Goal: Transaction & Acquisition: Book appointment/travel/reservation

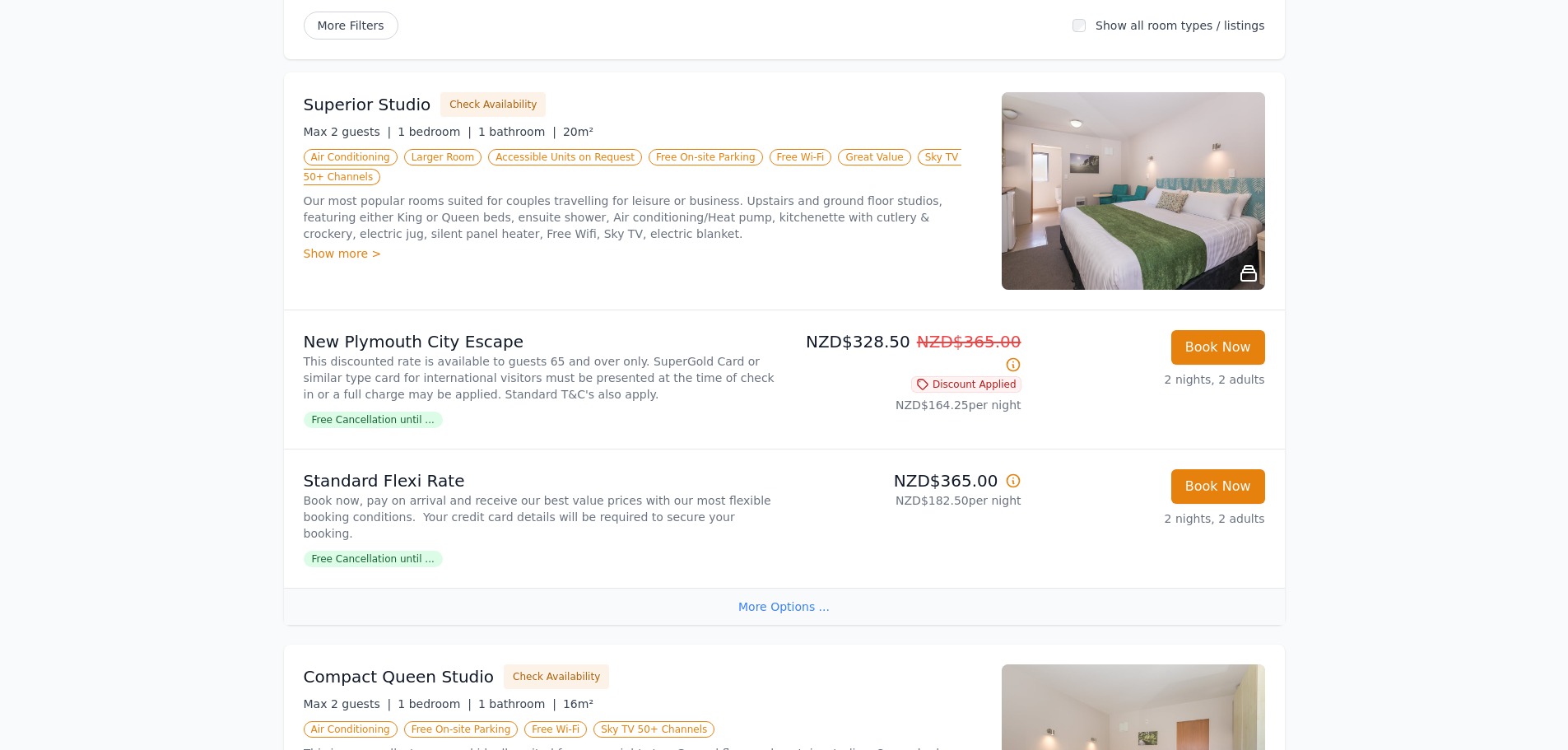
scroll to position [247, 0]
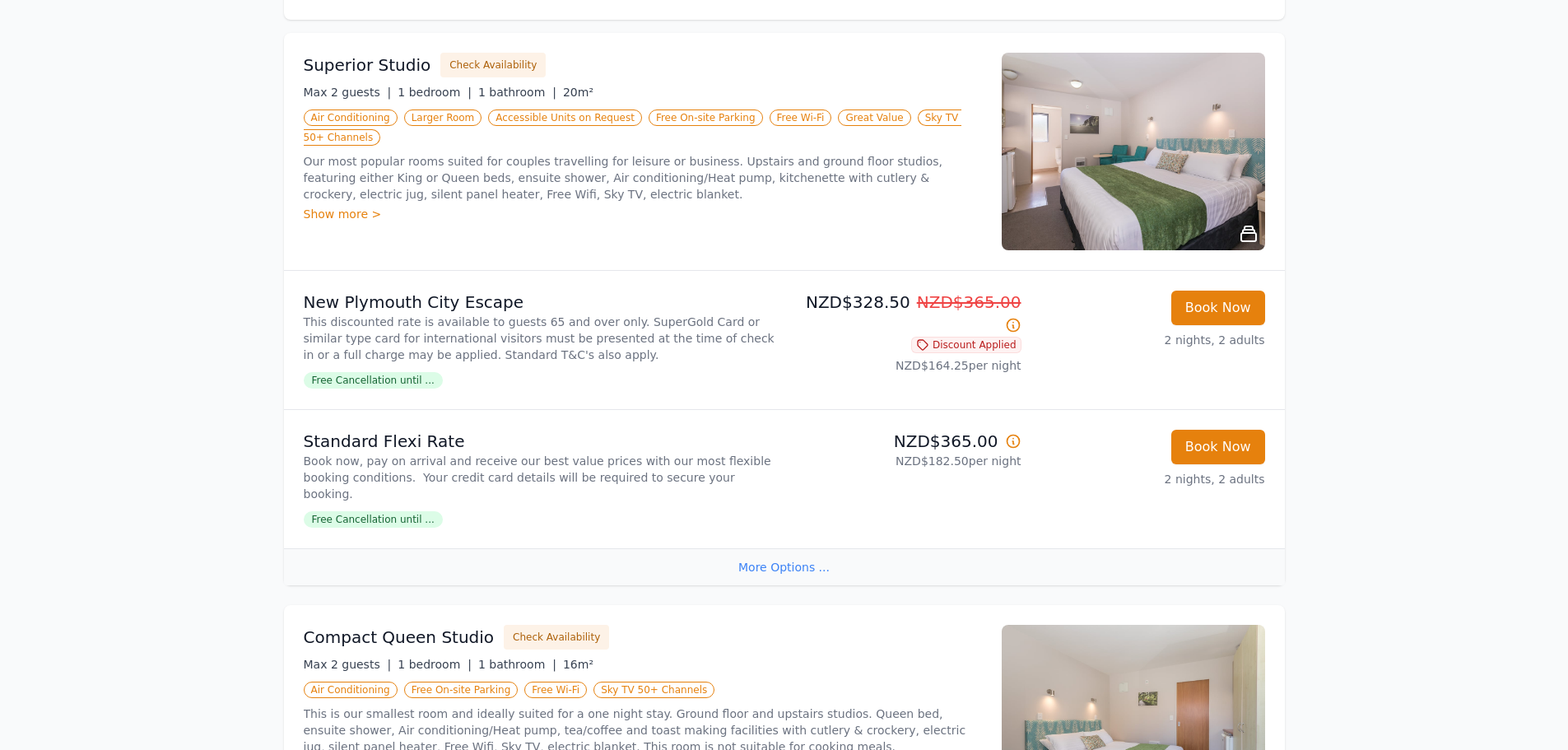
click at [811, 554] on div "More Options ..." at bounding box center [784, 566] width 1001 height 37
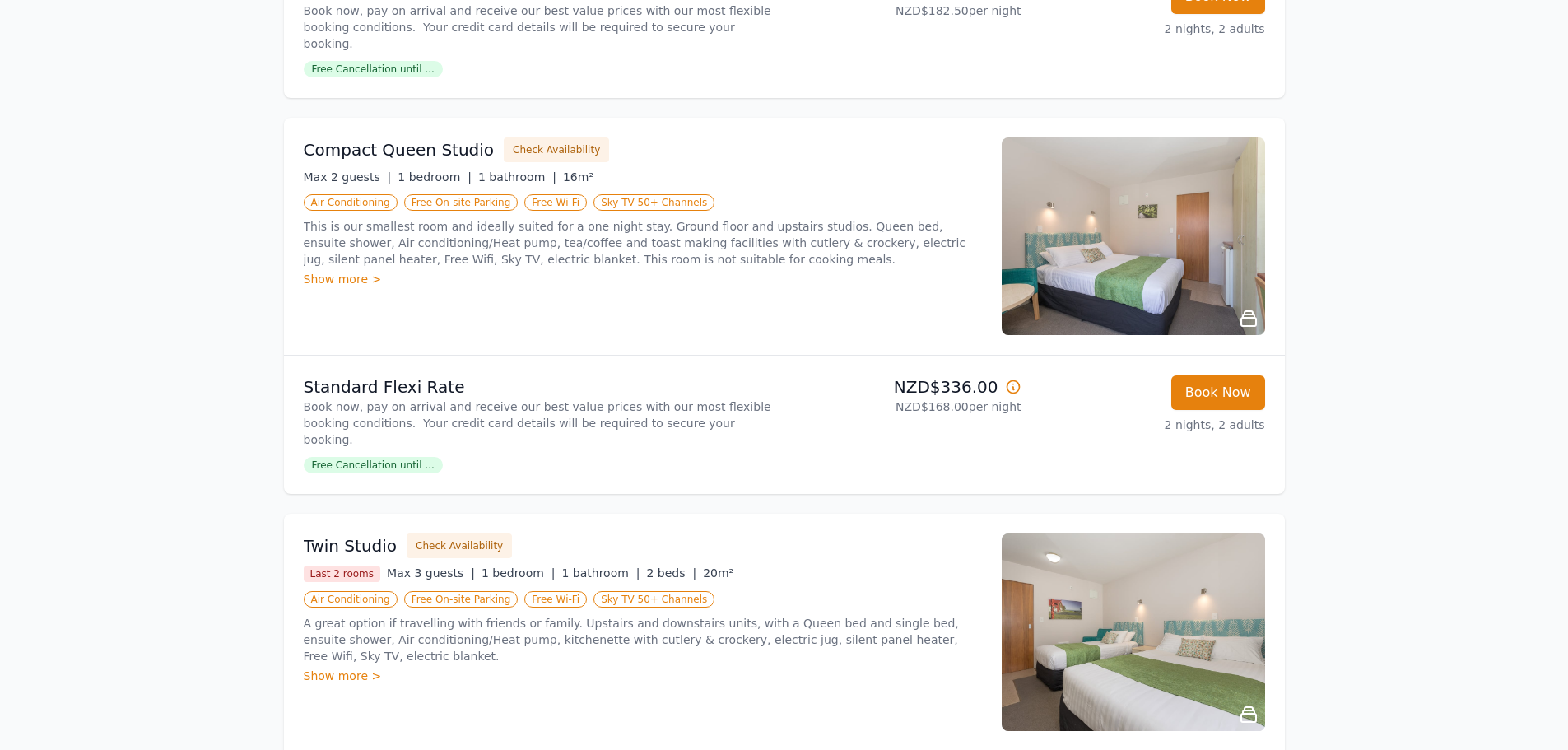
scroll to position [658, 0]
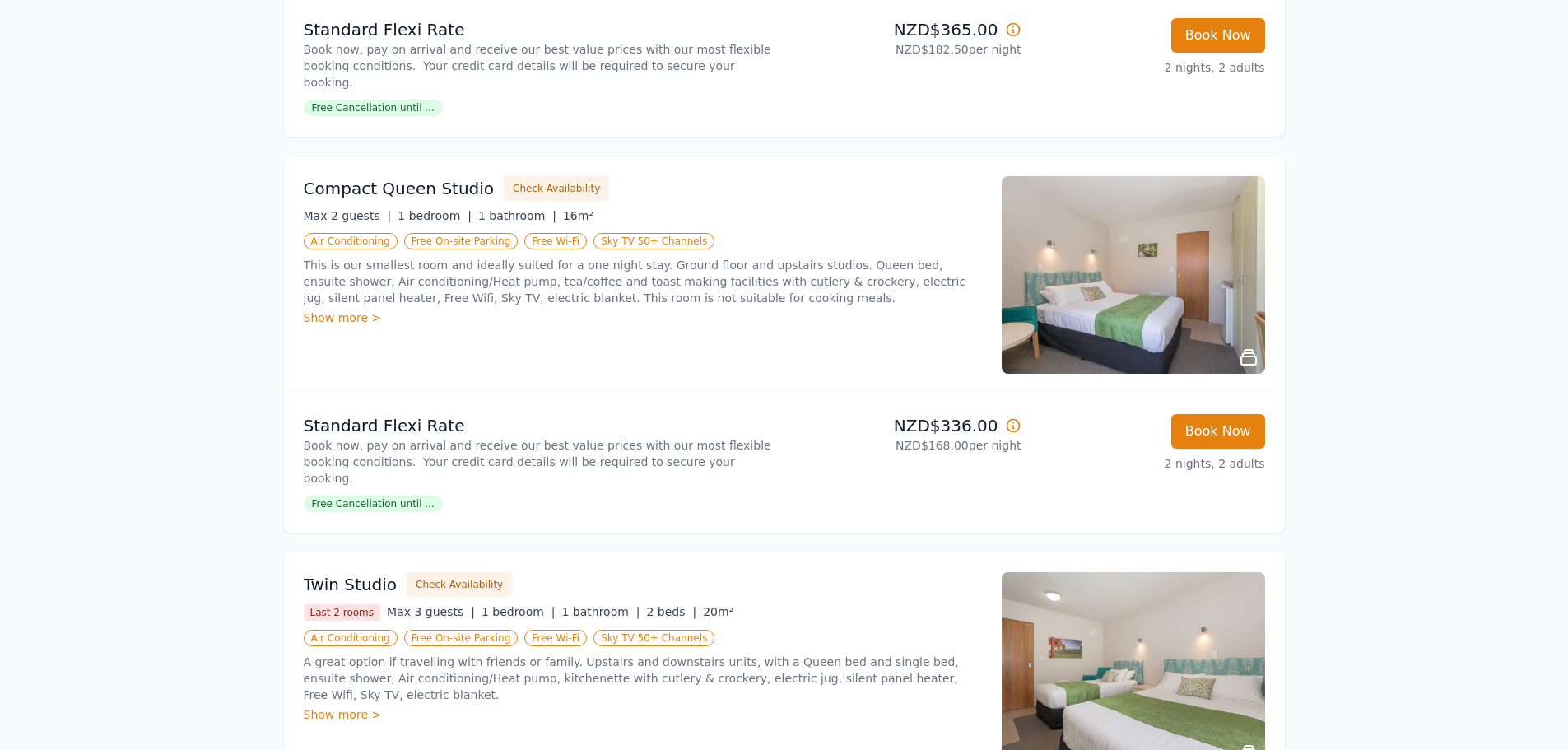
click at [1145, 238] on img at bounding box center [1133, 274] width 263 height 198
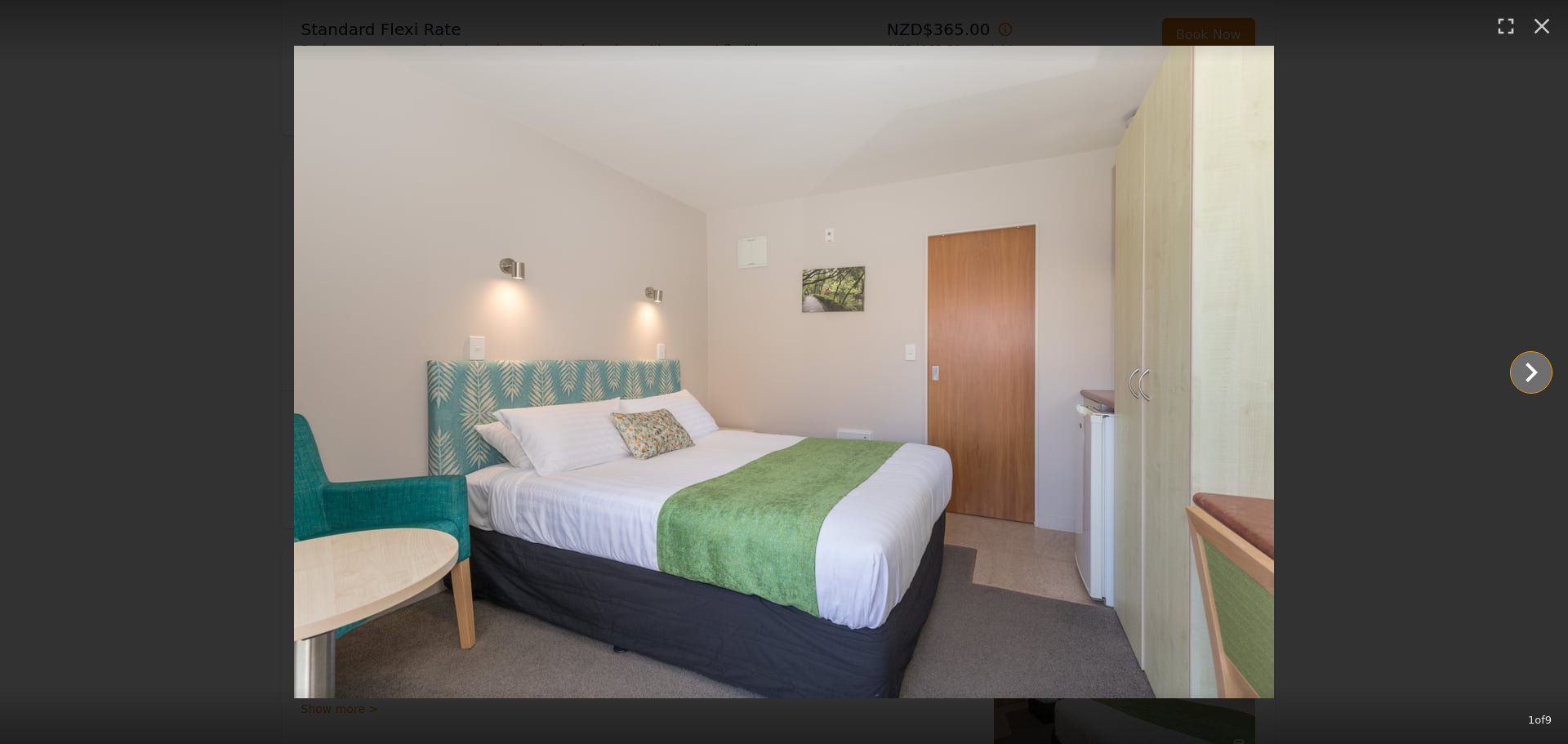
click at [1526, 376] on icon "Show slide 2 of 9" at bounding box center [1530, 372] width 39 height 39
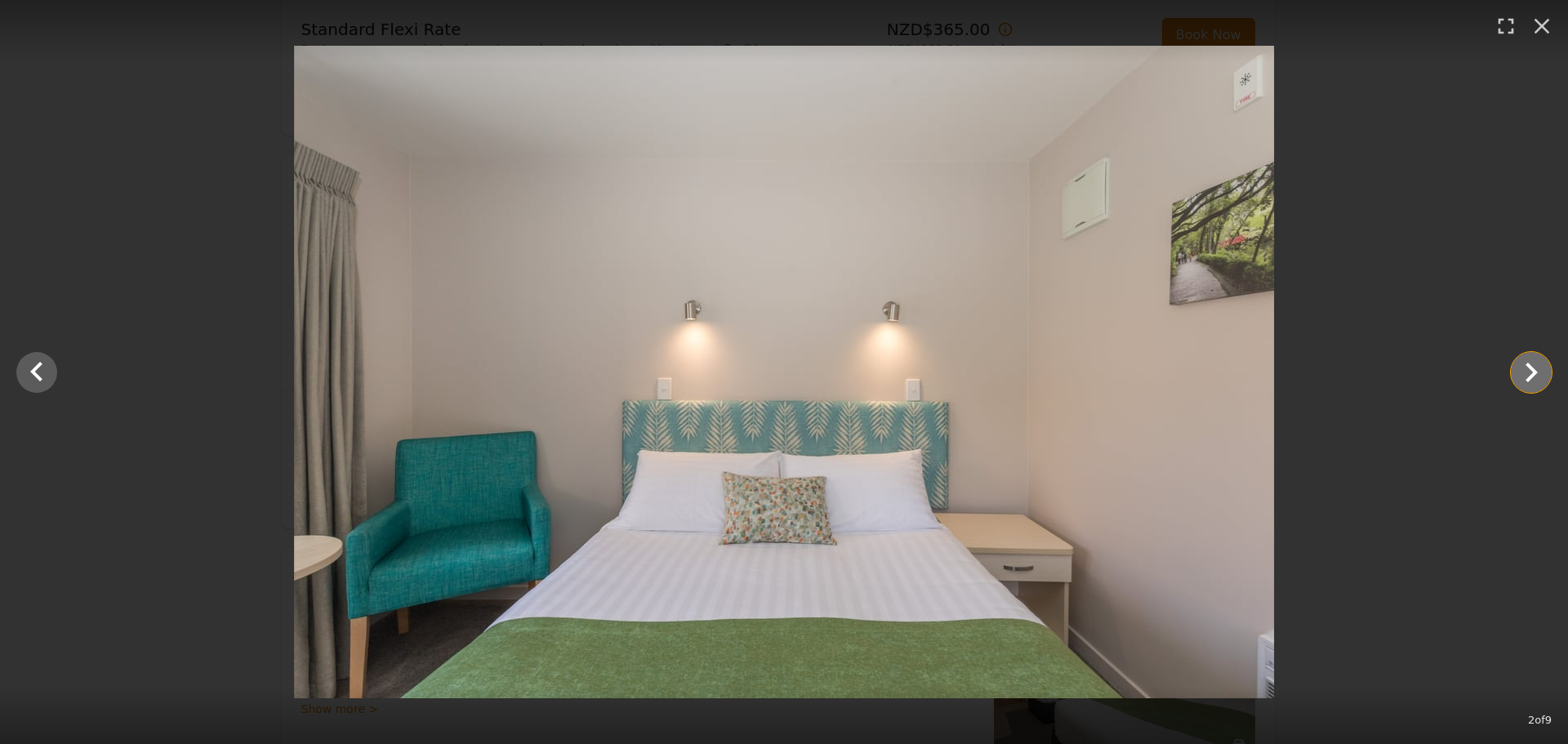
click at [1526, 376] on icon "Show slide 3 of 9" at bounding box center [1530, 372] width 39 height 39
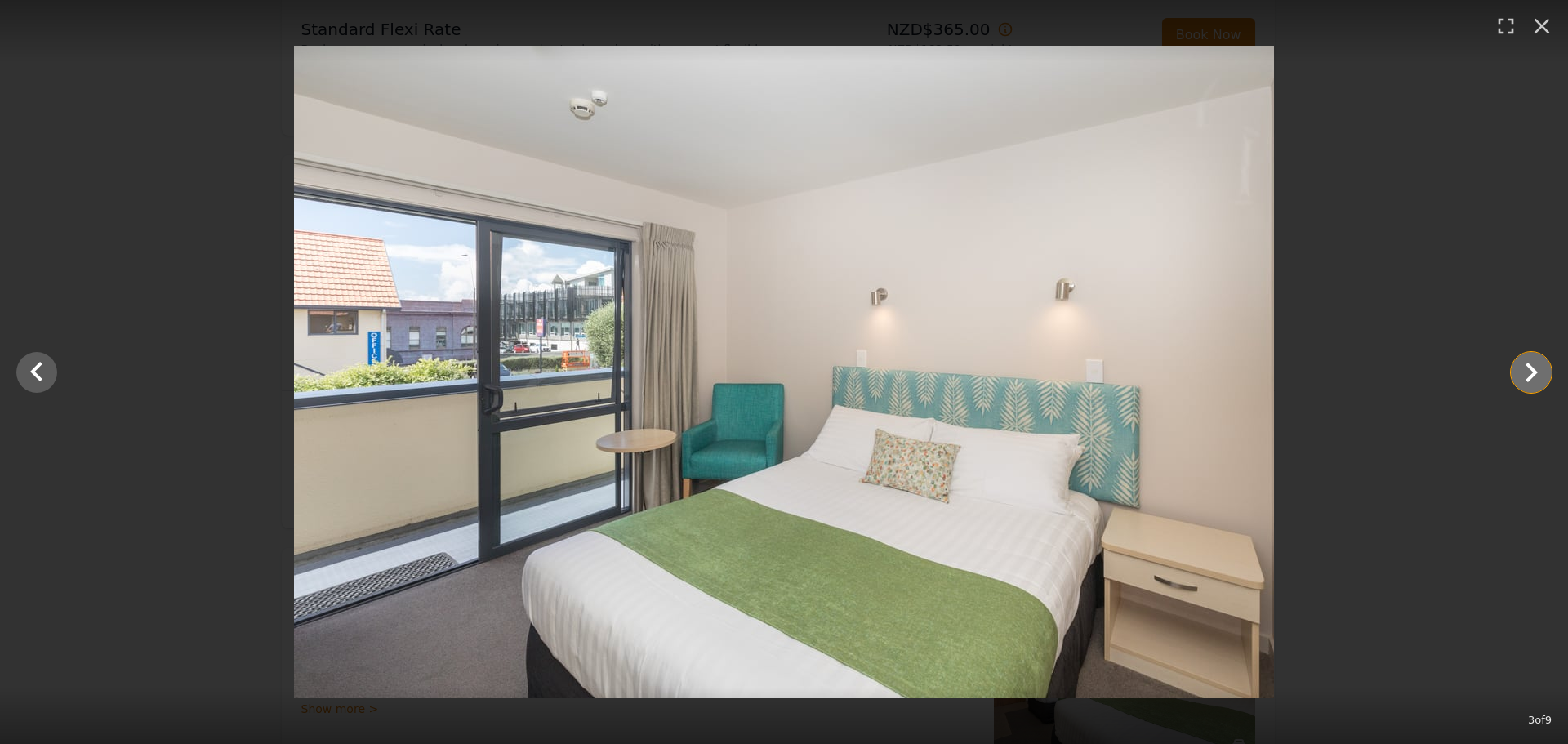
click at [1526, 376] on icon "Show slide 4 of 9" at bounding box center [1530, 372] width 39 height 39
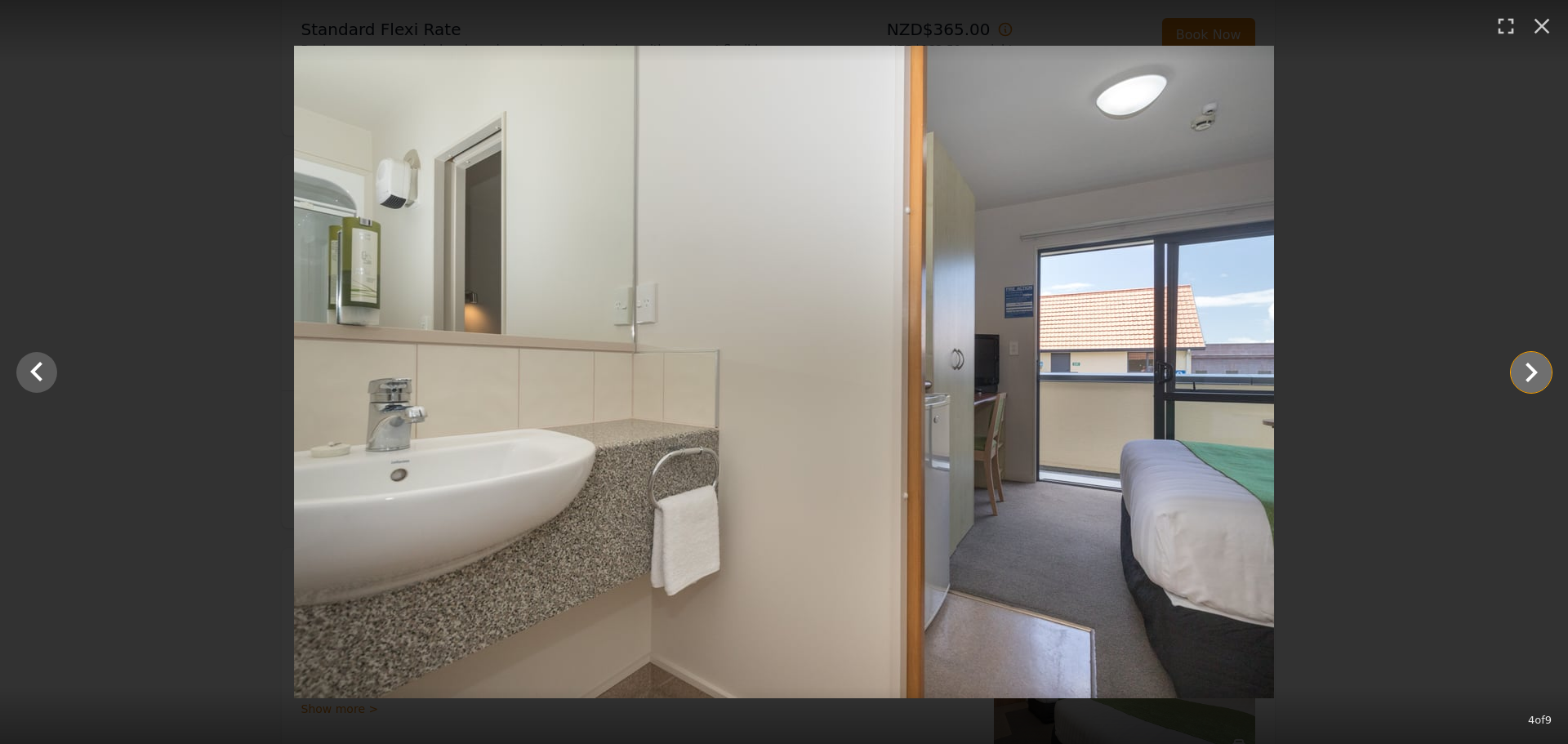
click at [1526, 376] on icon "Show slide 5 of 9" at bounding box center [1530, 372] width 39 height 39
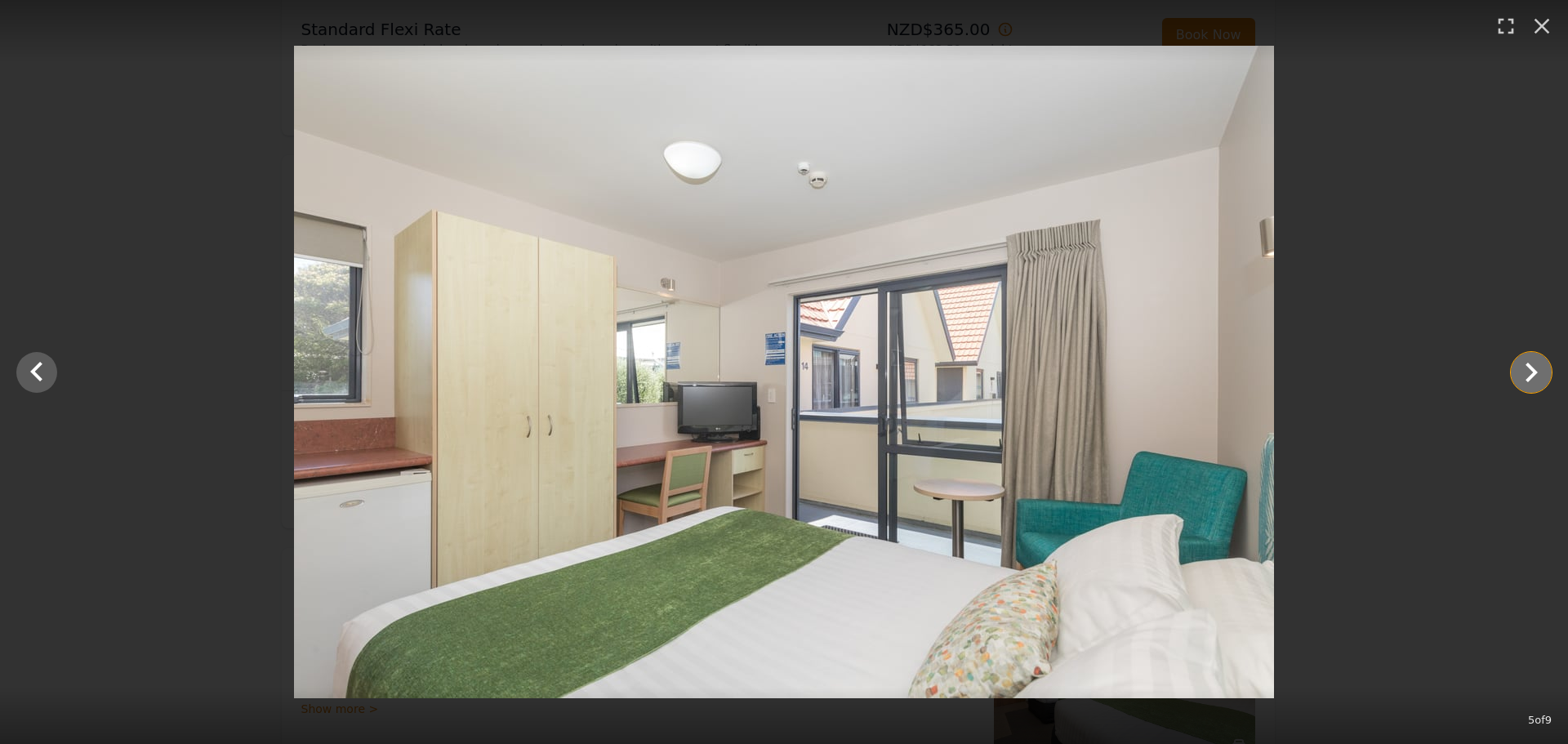
click at [1526, 376] on icon "Show slide 6 of 9" at bounding box center [1530, 372] width 39 height 39
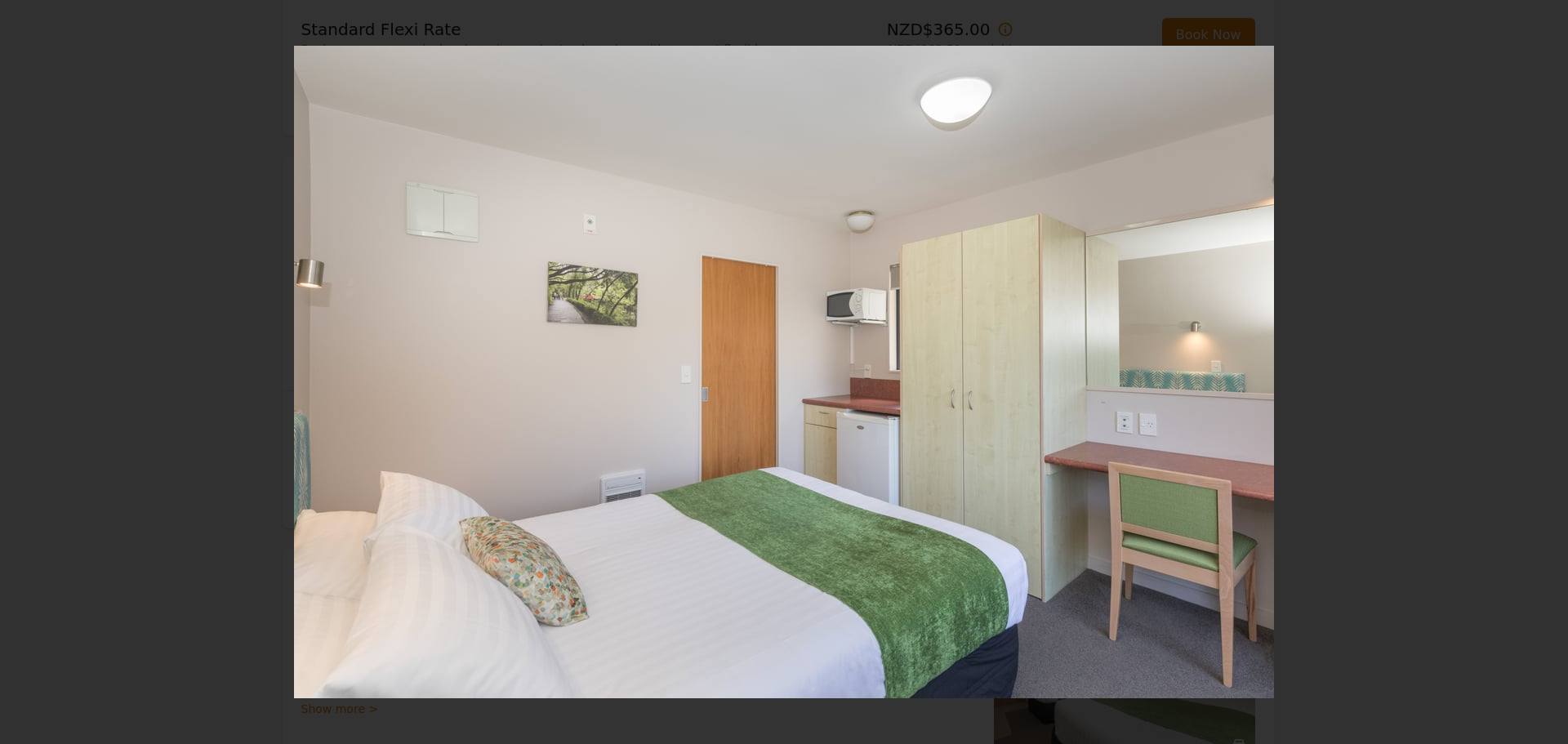
click at [1526, 376] on icon "Show slide 7 of 9" at bounding box center [1530, 372] width 39 height 39
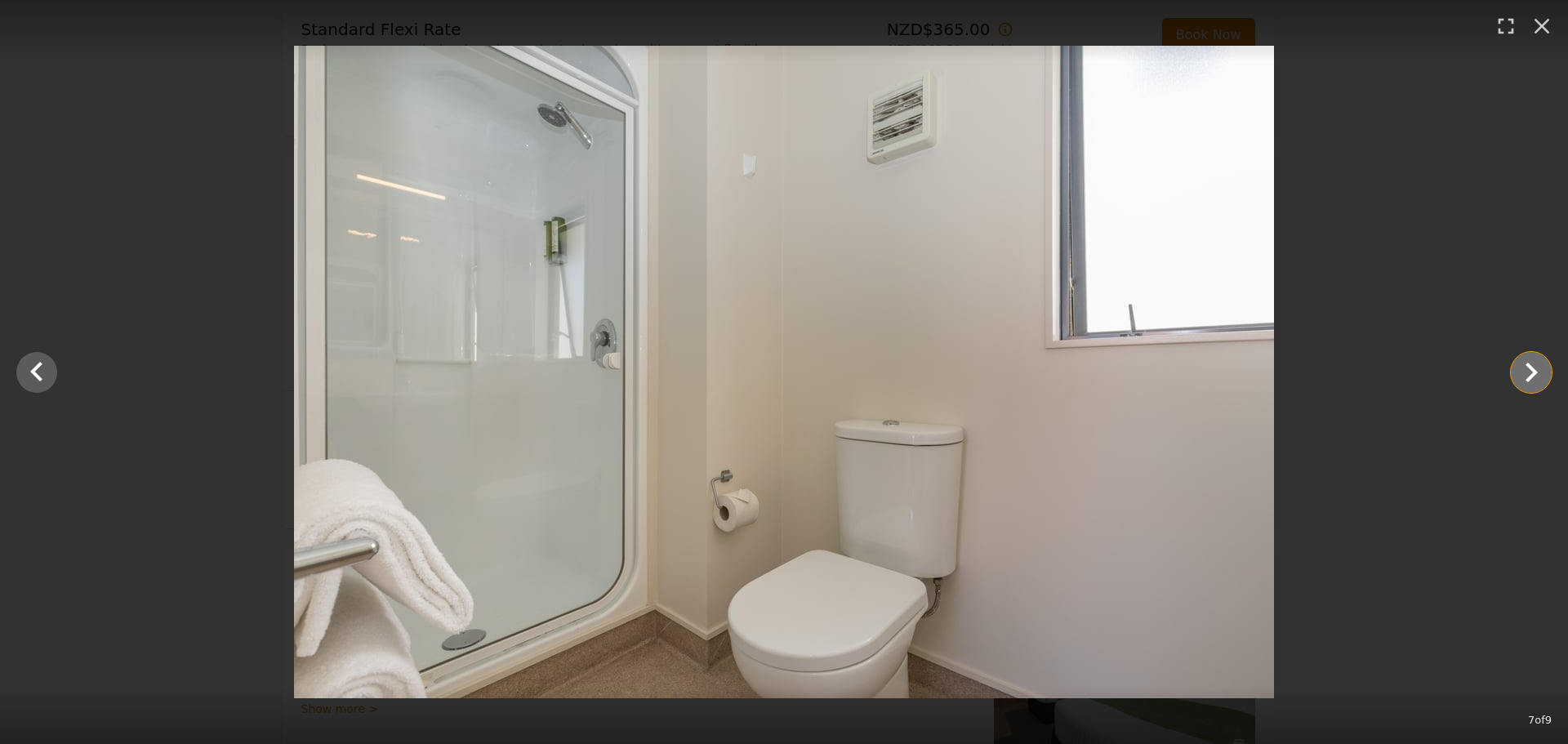
click at [1526, 376] on icon "Show slide 8 of 9" at bounding box center [1530, 372] width 39 height 39
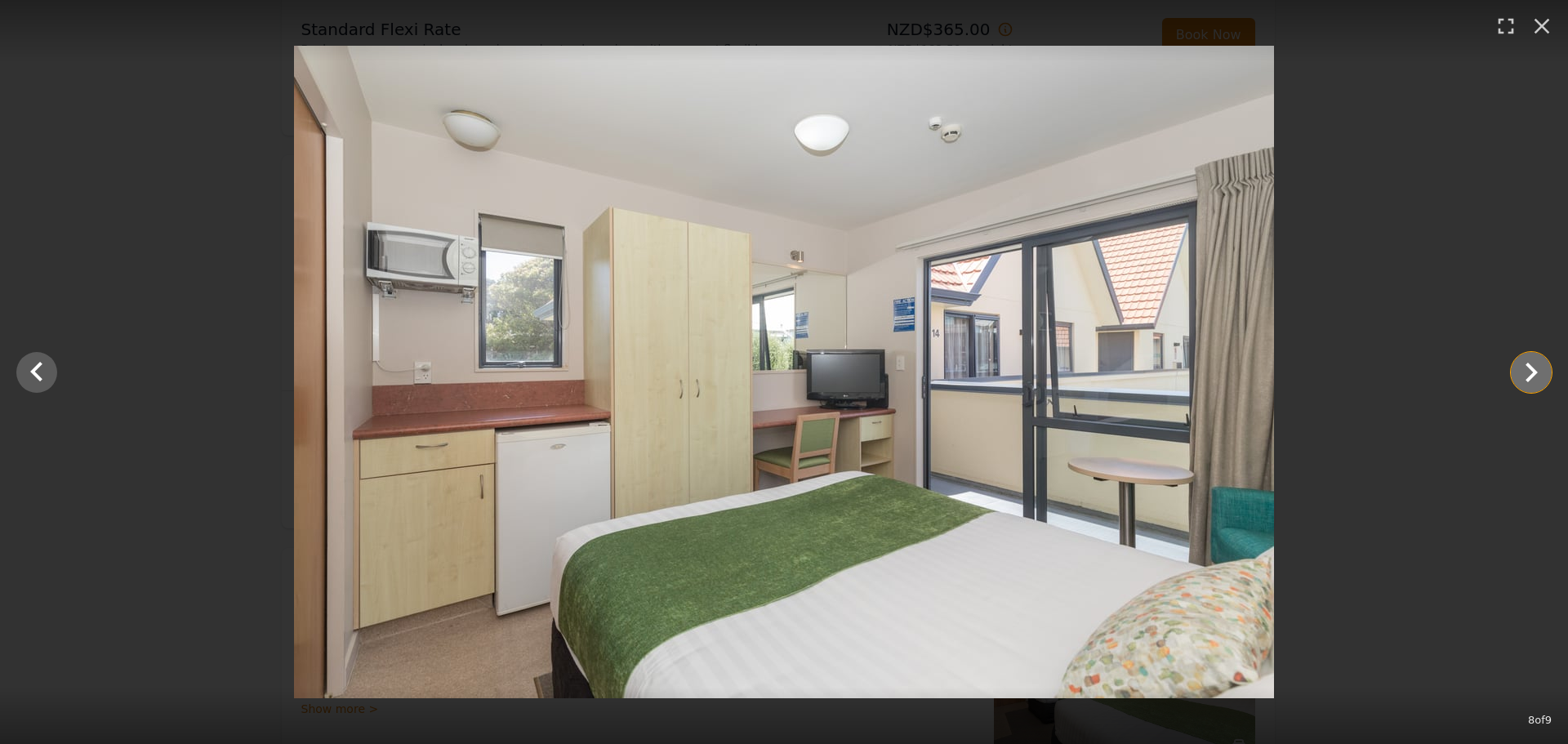
click at [1531, 373] on icon "Show slide 9 of 9" at bounding box center [1530, 372] width 39 height 39
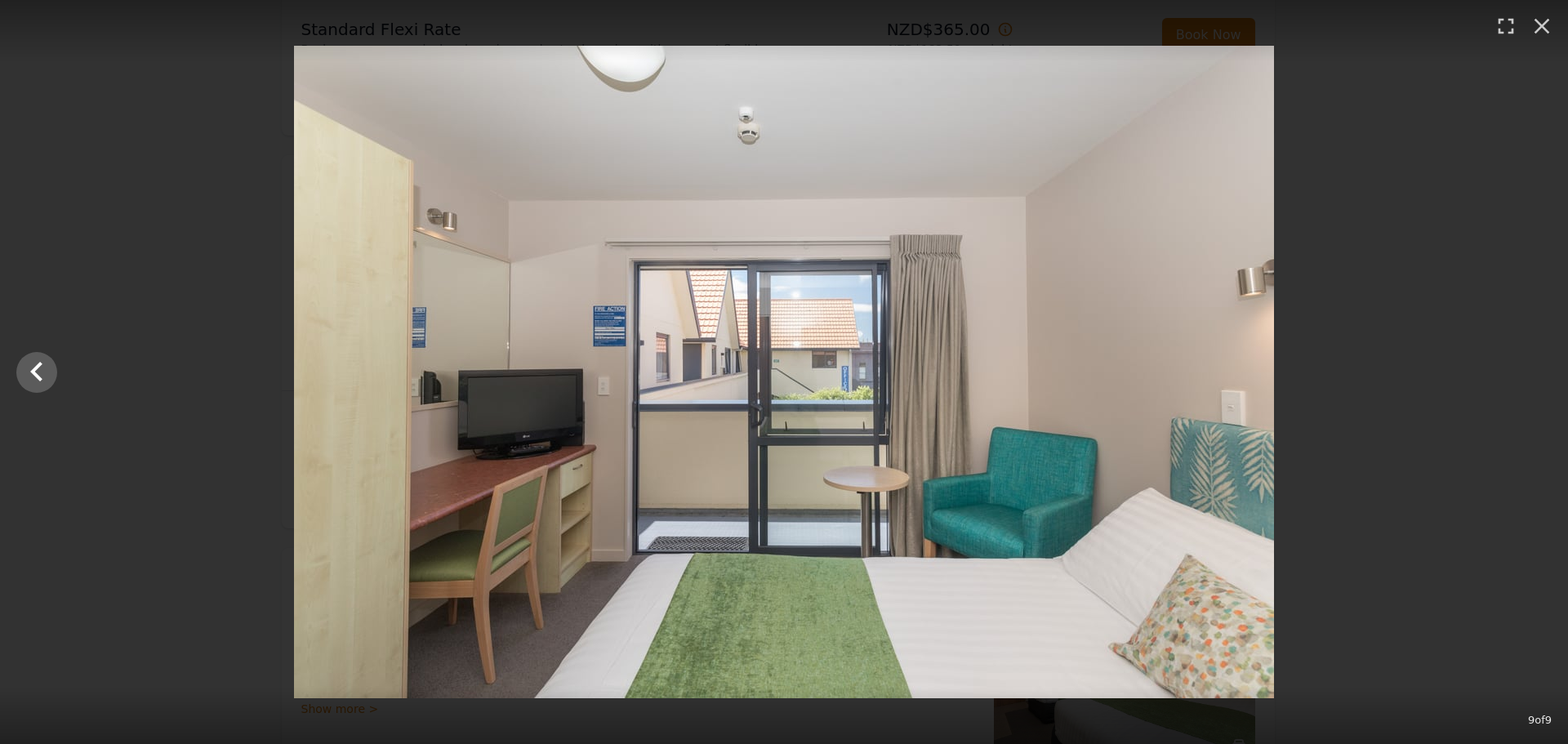
click at [1531, 373] on div at bounding box center [784, 372] width 1568 height 652
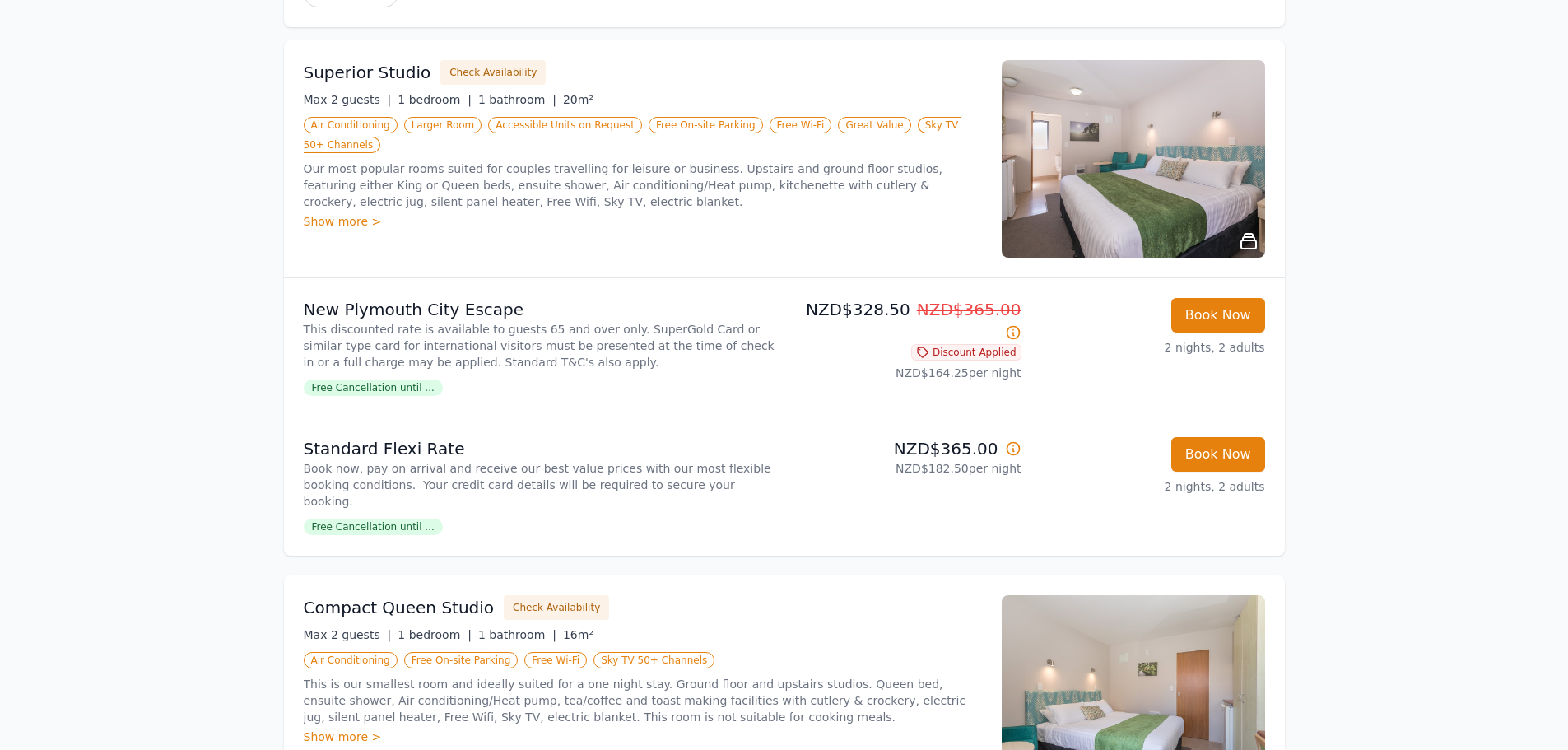
scroll to position [165, 0]
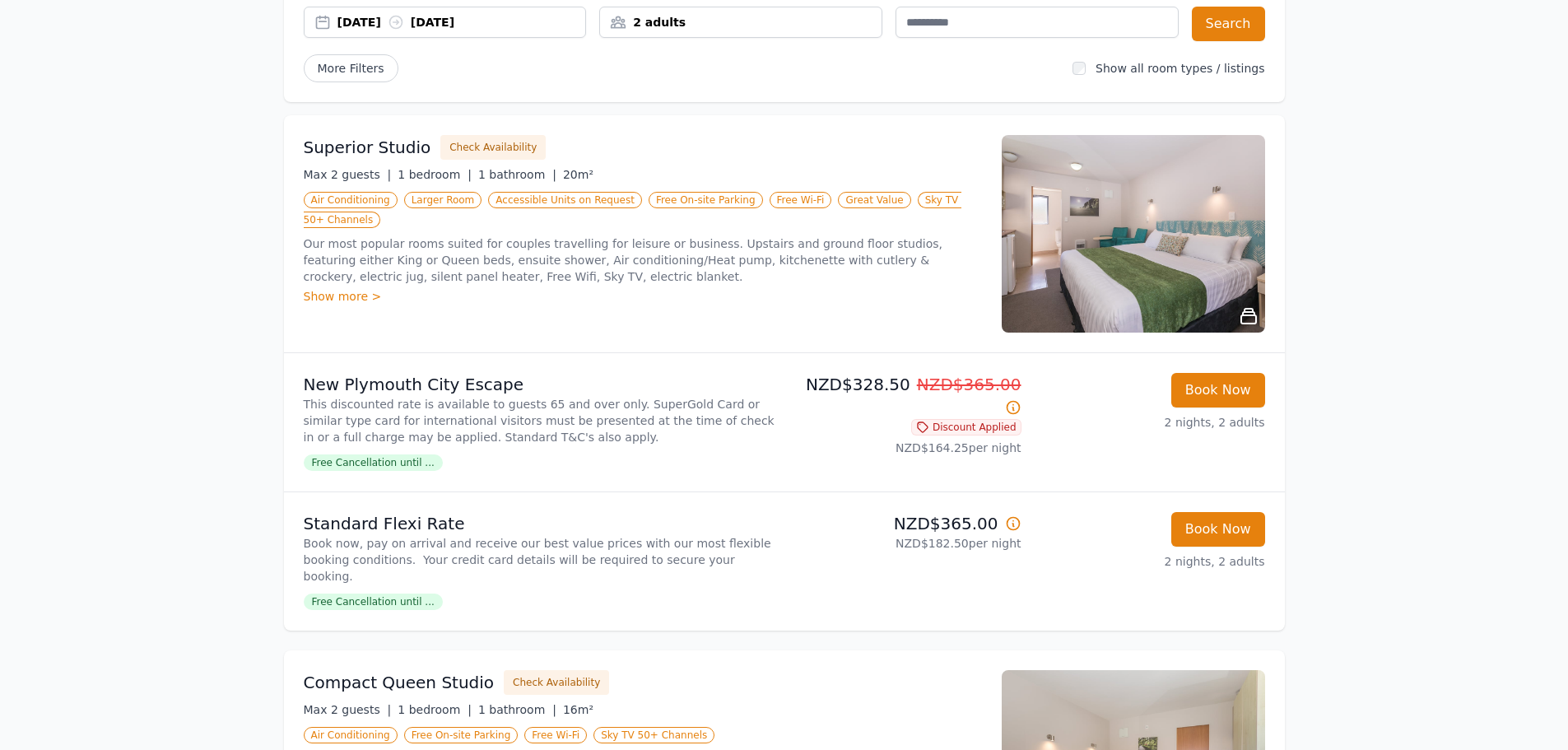
click at [1105, 242] on img at bounding box center [1133, 233] width 263 height 198
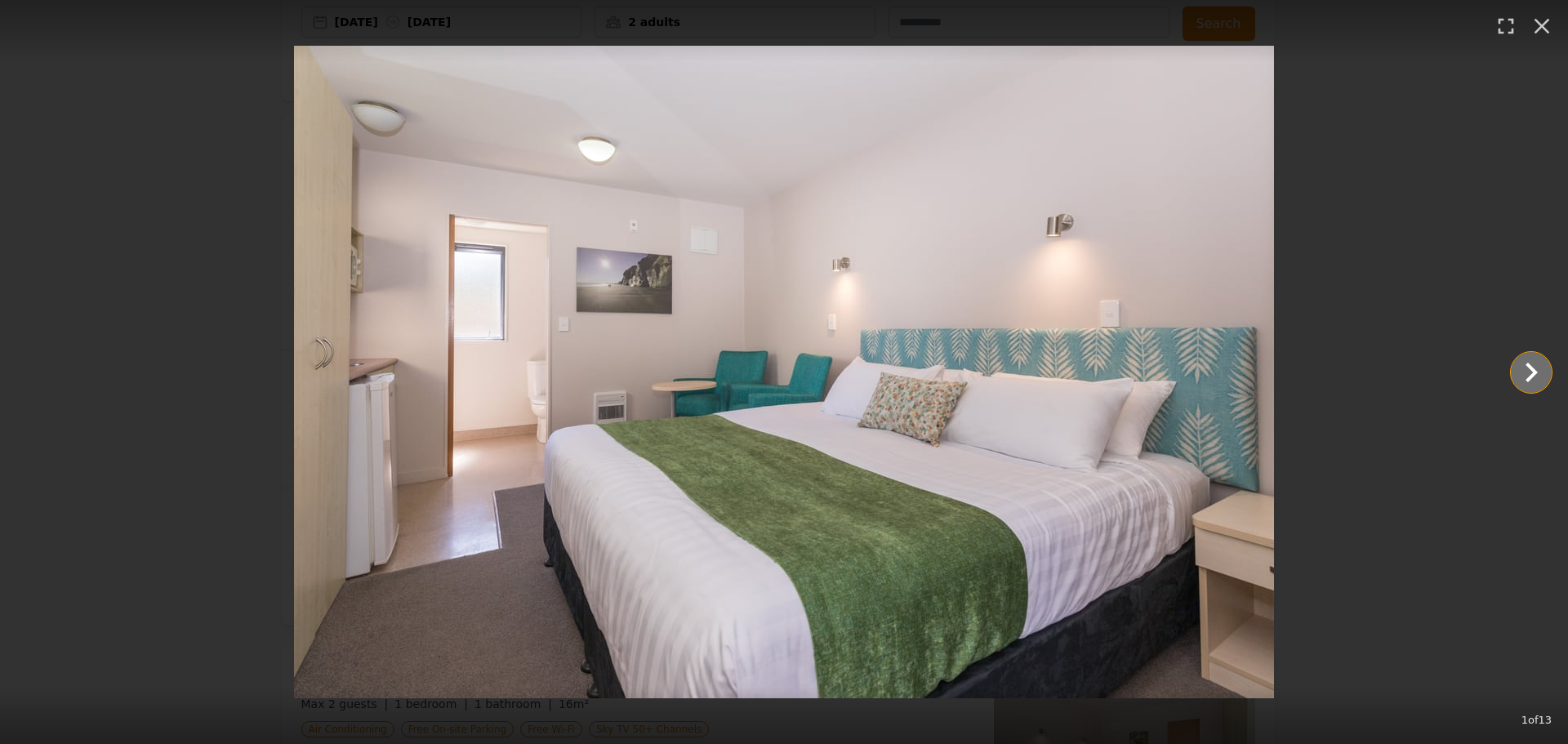
click at [1534, 375] on icon "Show slide 2 of 13" at bounding box center [1532, 372] width 13 height 20
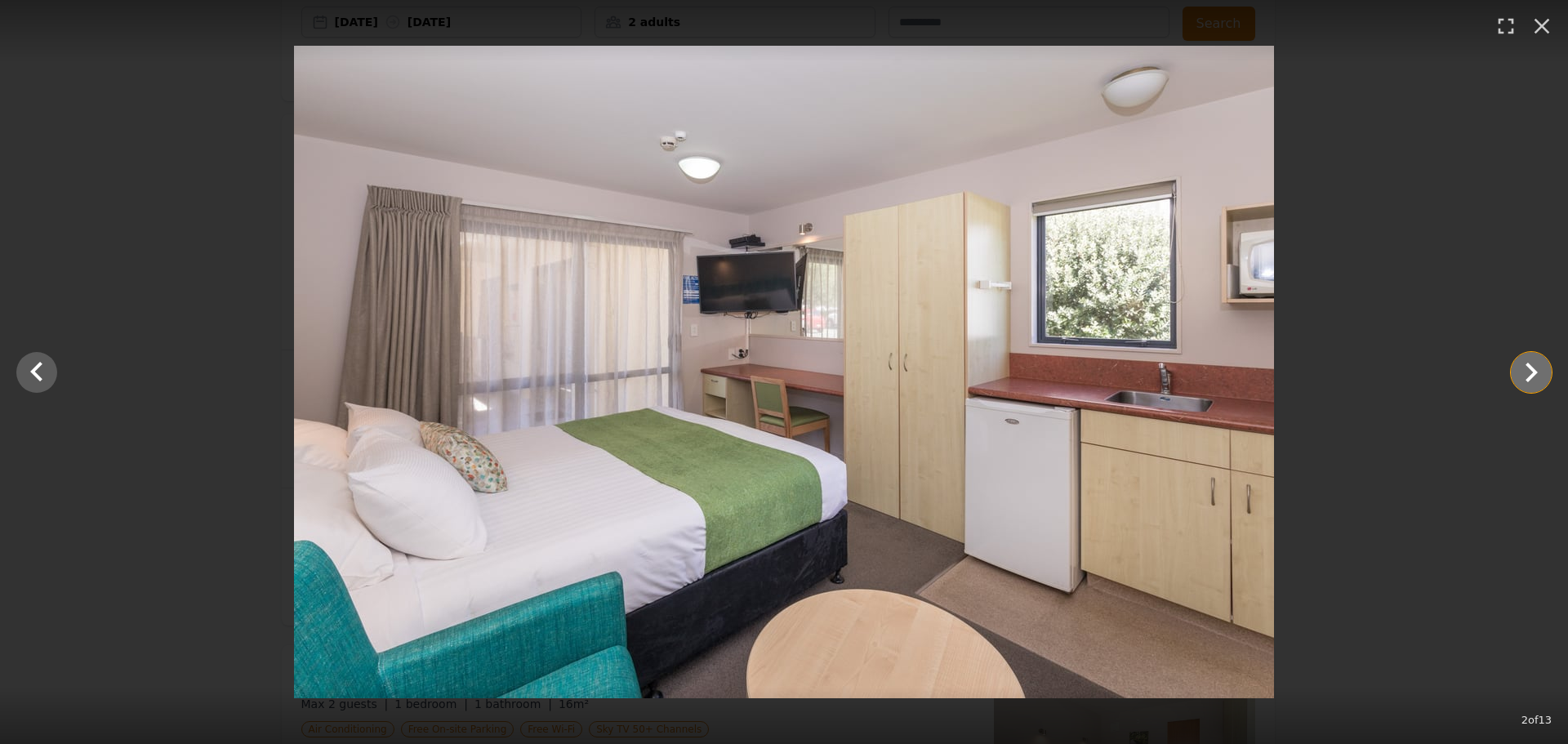
click at [1534, 375] on icon "Show slide 3 of 13" at bounding box center [1532, 372] width 13 height 20
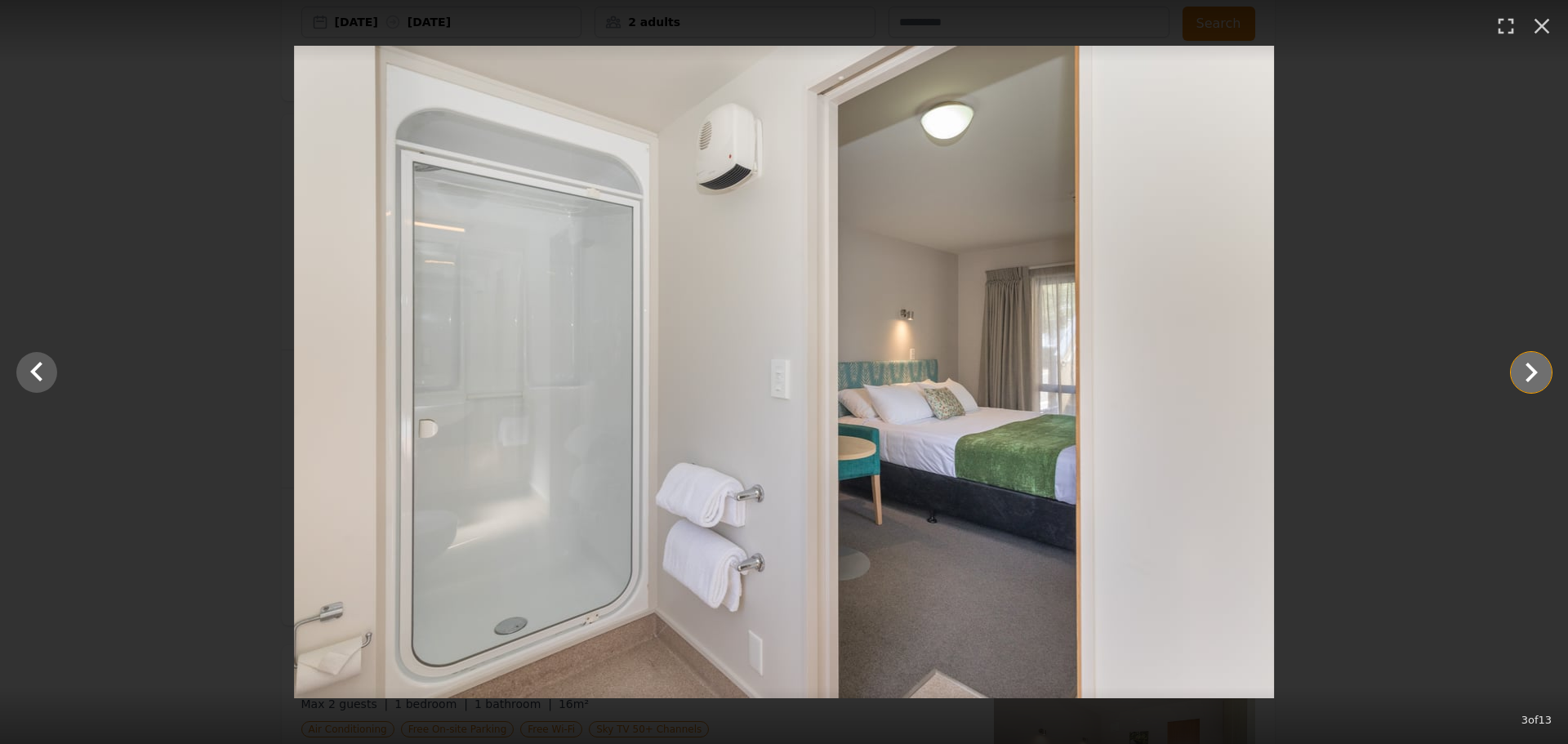
click at [1534, 375] on icon "Show slide 4 of 13" at bounding box center [1532, 372] width 13 height 20
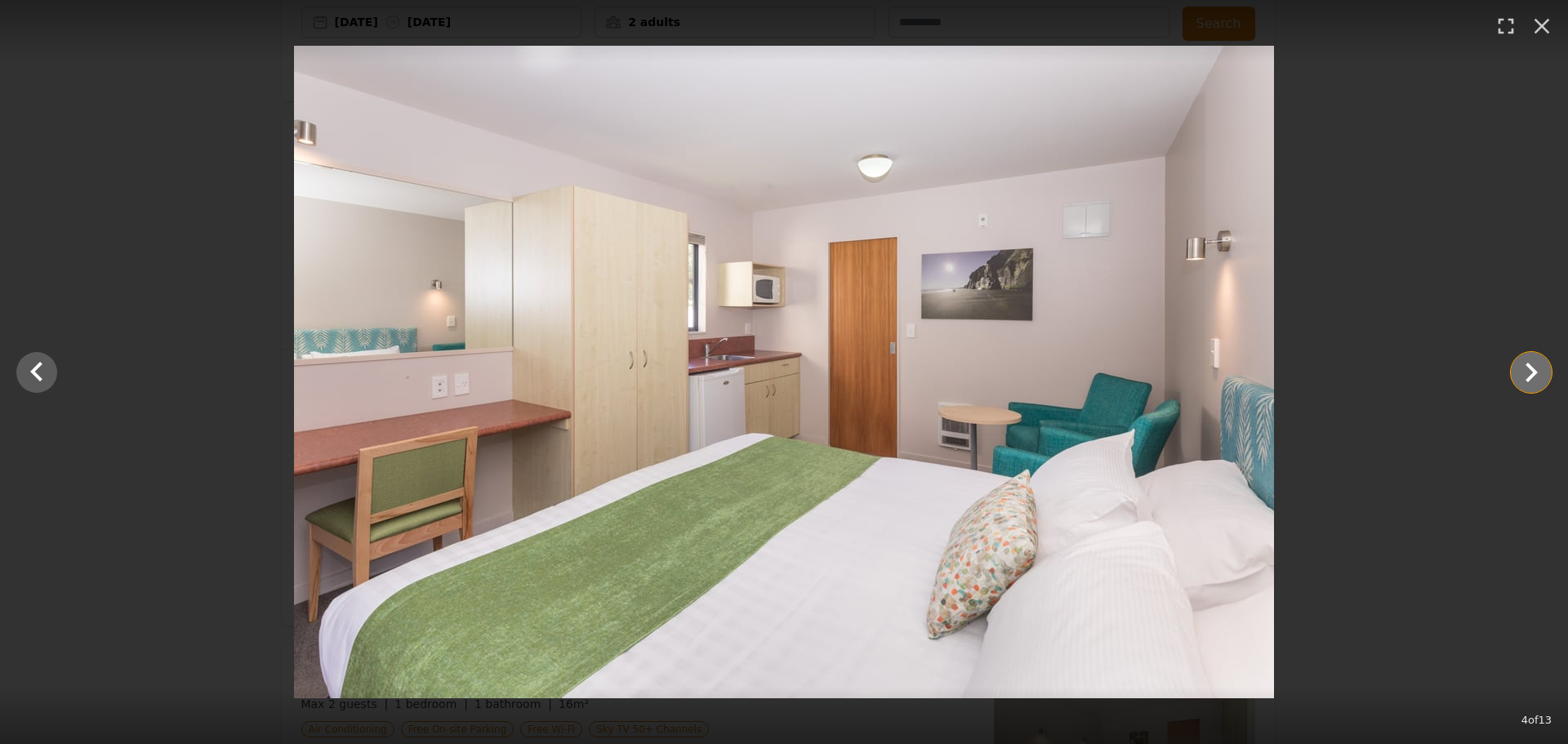
click at [1534, 375] on icon "Show slide 5 of 13" at bounding box center [1532, 372] width 13 height 20
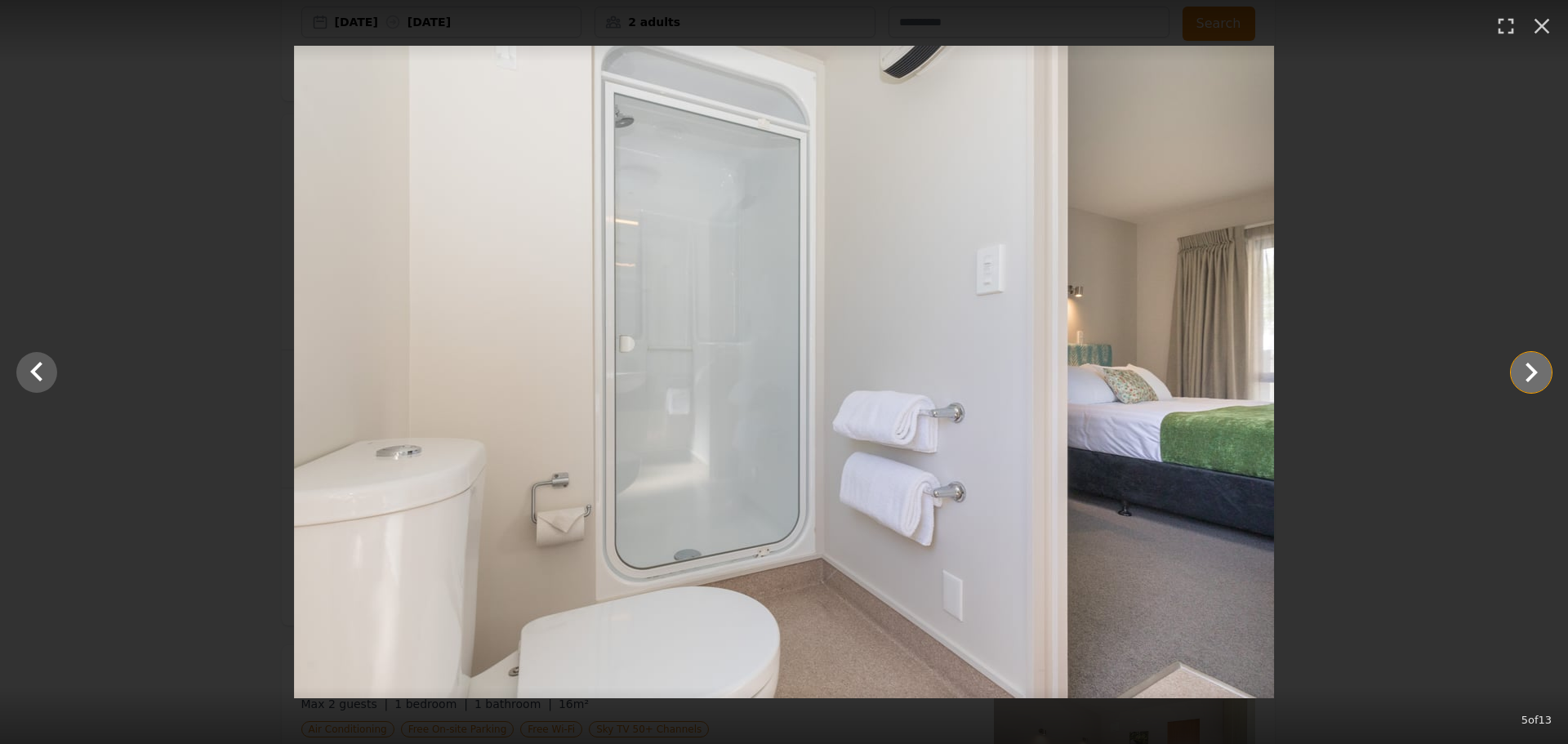
click at [1534, 375] on icon "Show slide 6 of 13" at bounding box center [1532, 372] width 13 height 20
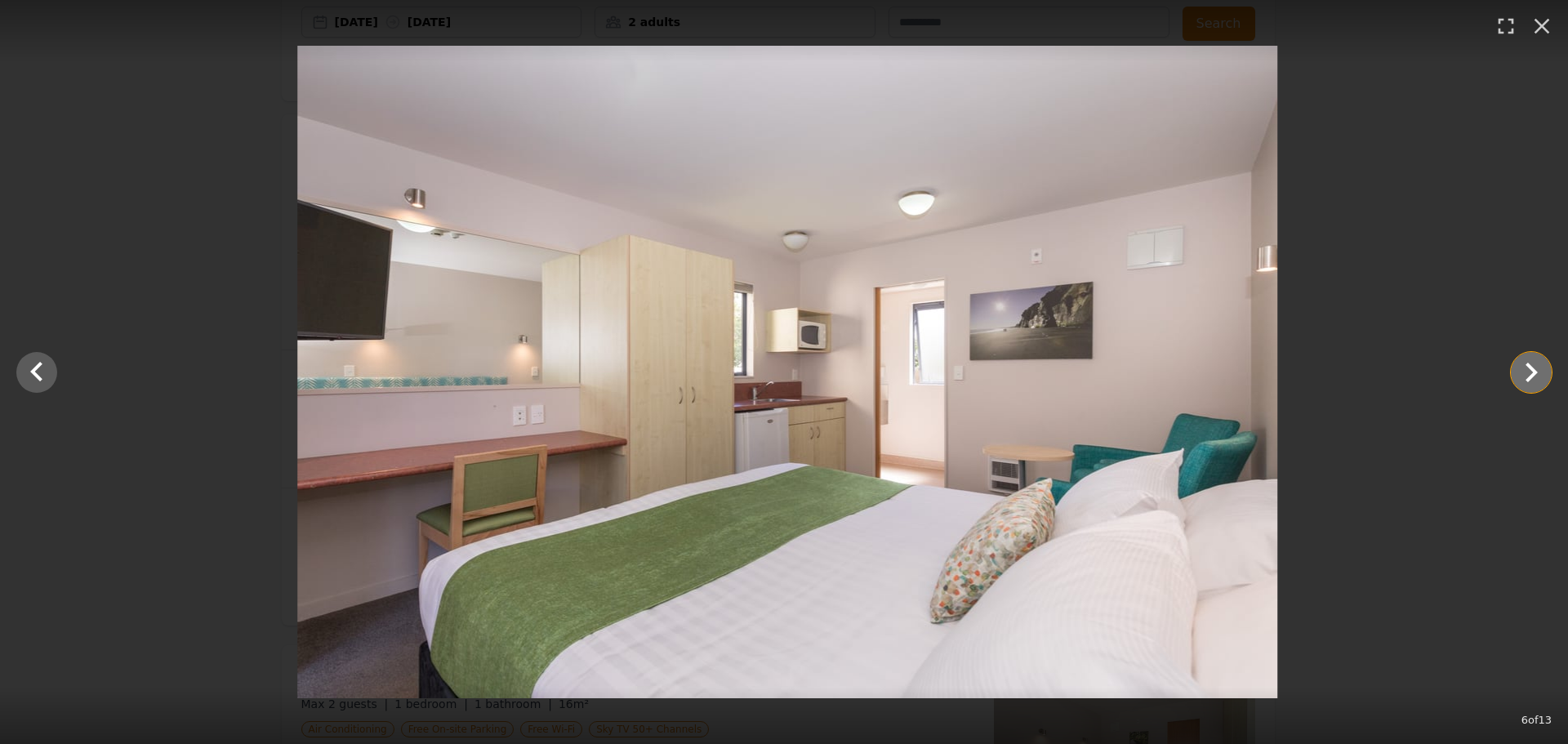
click at [1534, 375] on icon "Show slide 7 of 13" at bounding box center [1532, 372] width 13 height 20
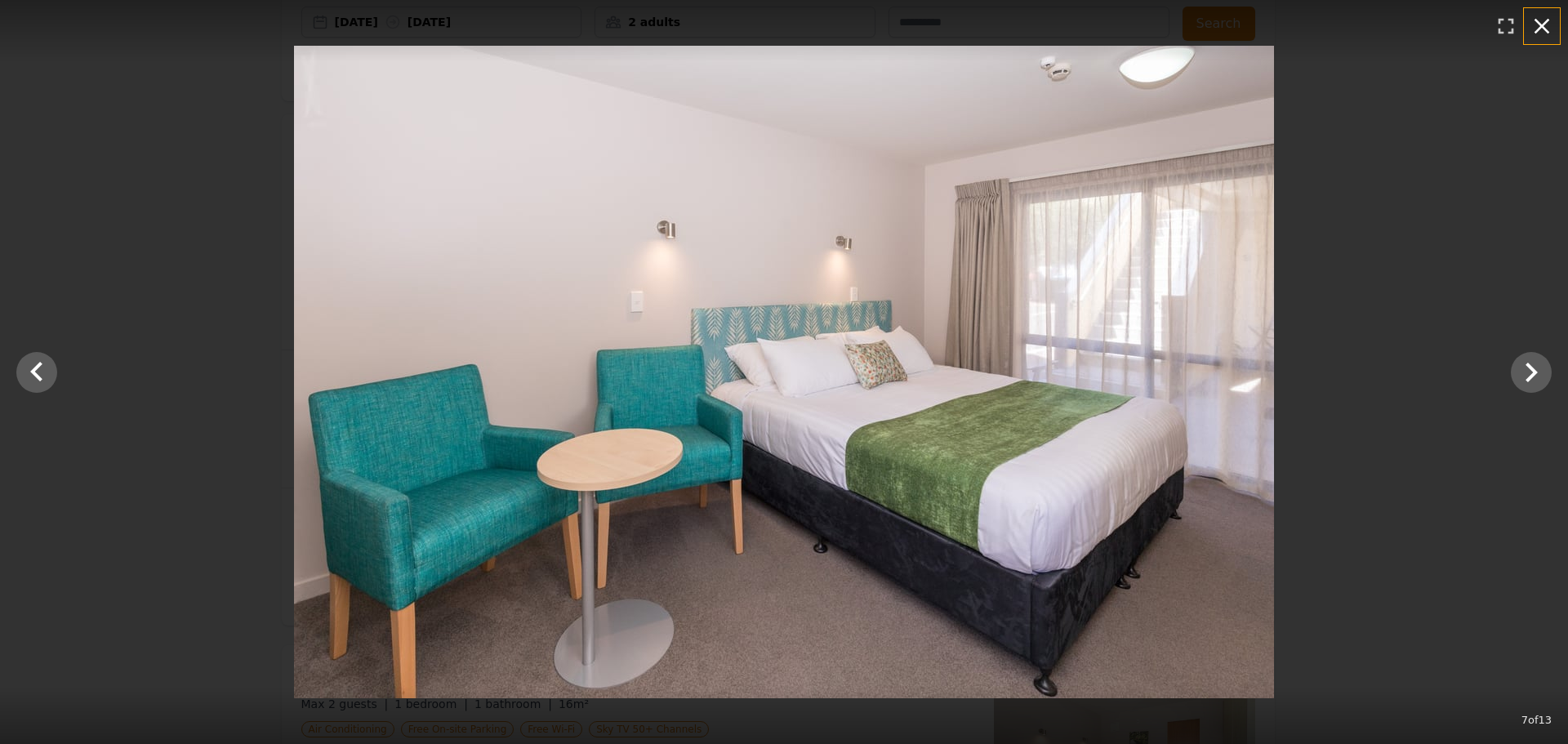
click at [1541, 27] on icon "button" at bounding box center [1542, 26] width 15 height 15
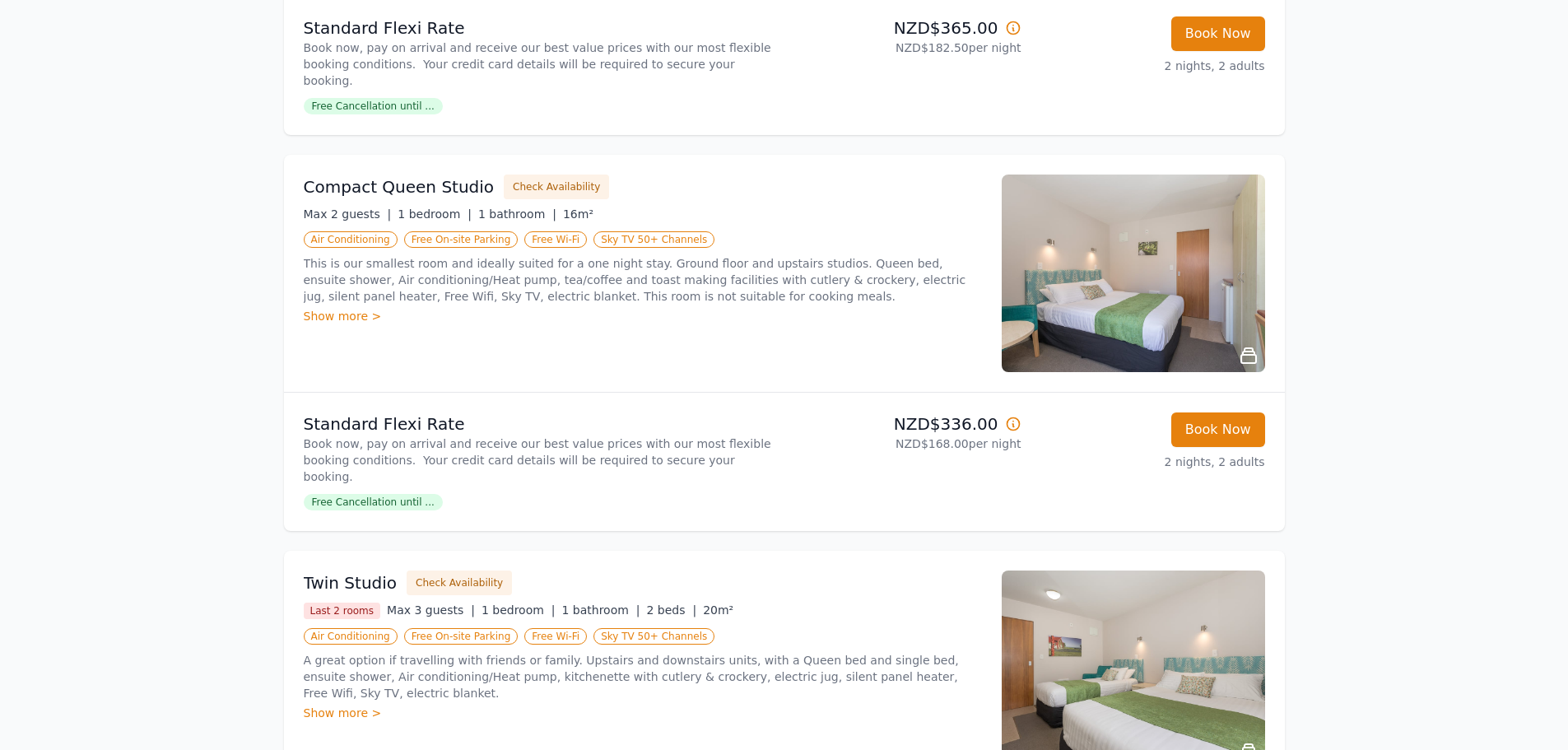
scroll to position [658, 0]
